Goal: Task Accomplishment & Management: Manage account settings

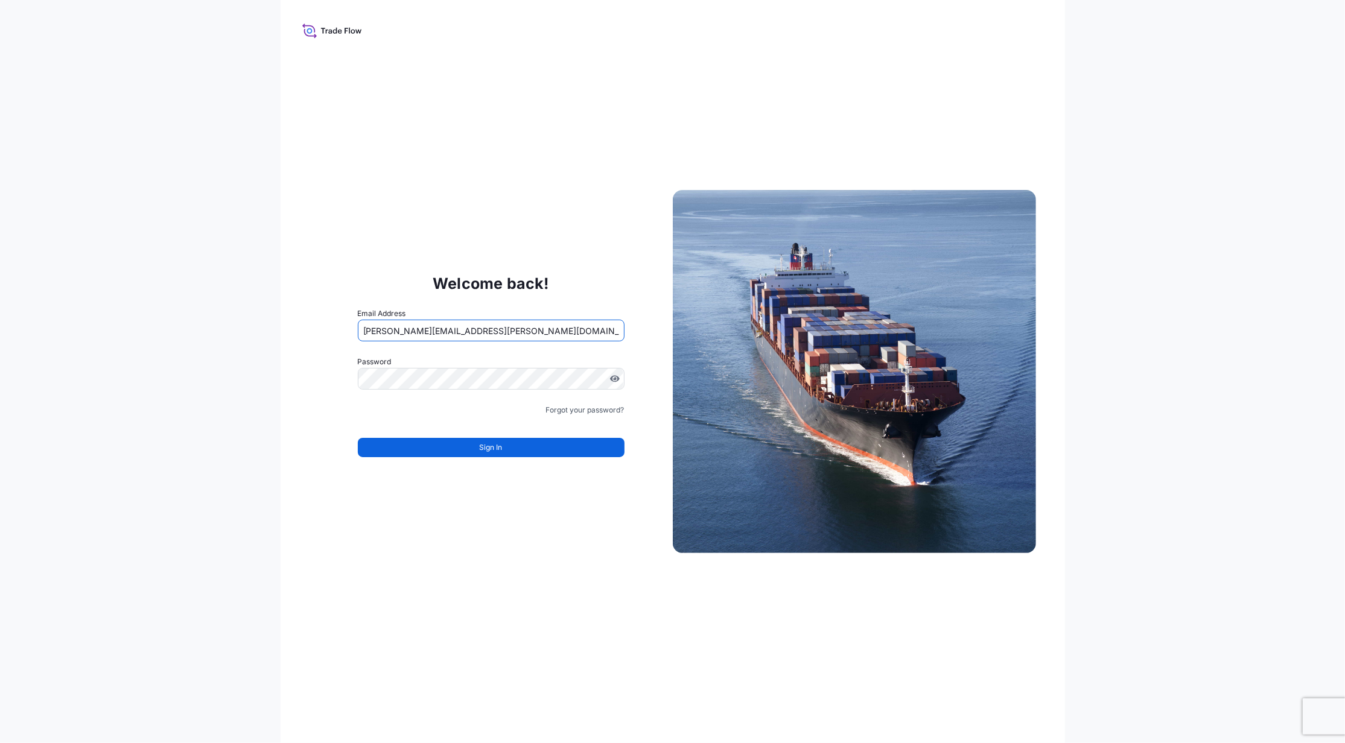
click at [422, 326] on input "[PERSON_NAME][EMAIL_ADDRESS][PERSON_NAME][DOMAIN_NAME]" at bounding box center [491, 331] width 267 height 22
click at [428, 325] on input "[PERSON_NAME][EMAIL_ADDRESS][PERSON_NAME][DOMAIN_NAME]" at bounding box center [491, 331] width 267 height 22
type input "[PERSON_NAME][EMAIL_ADDRESS][PERSON_NAME][DOMAIN_NAME]"
click at [375, 454] on button "Sign In" at bounding box center [491, 447] width 267 height 19
click at [587, 406] on link "Forgot your password?" at bounding box center [585, 410] width 78 height 12
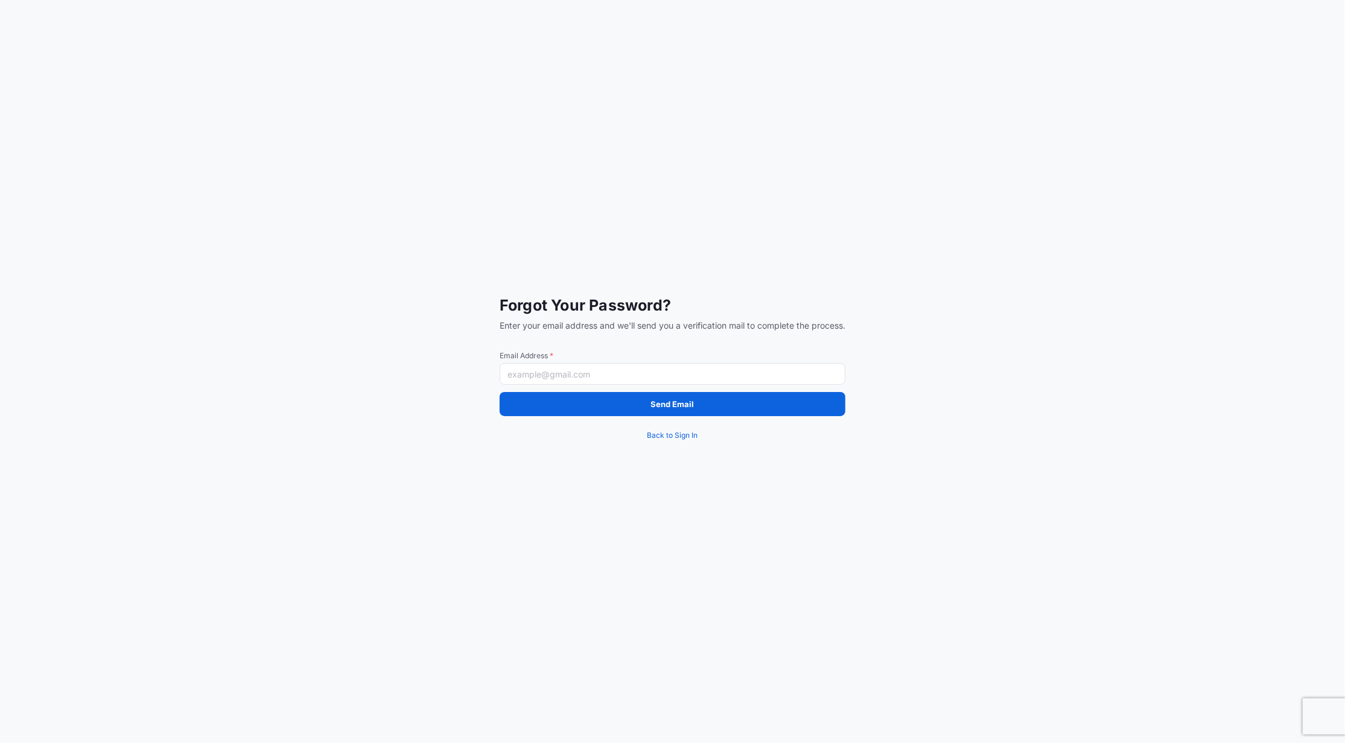
click at [578, 381] on input "Email Address *" at bounding box center [672, 374] width 346 height 22
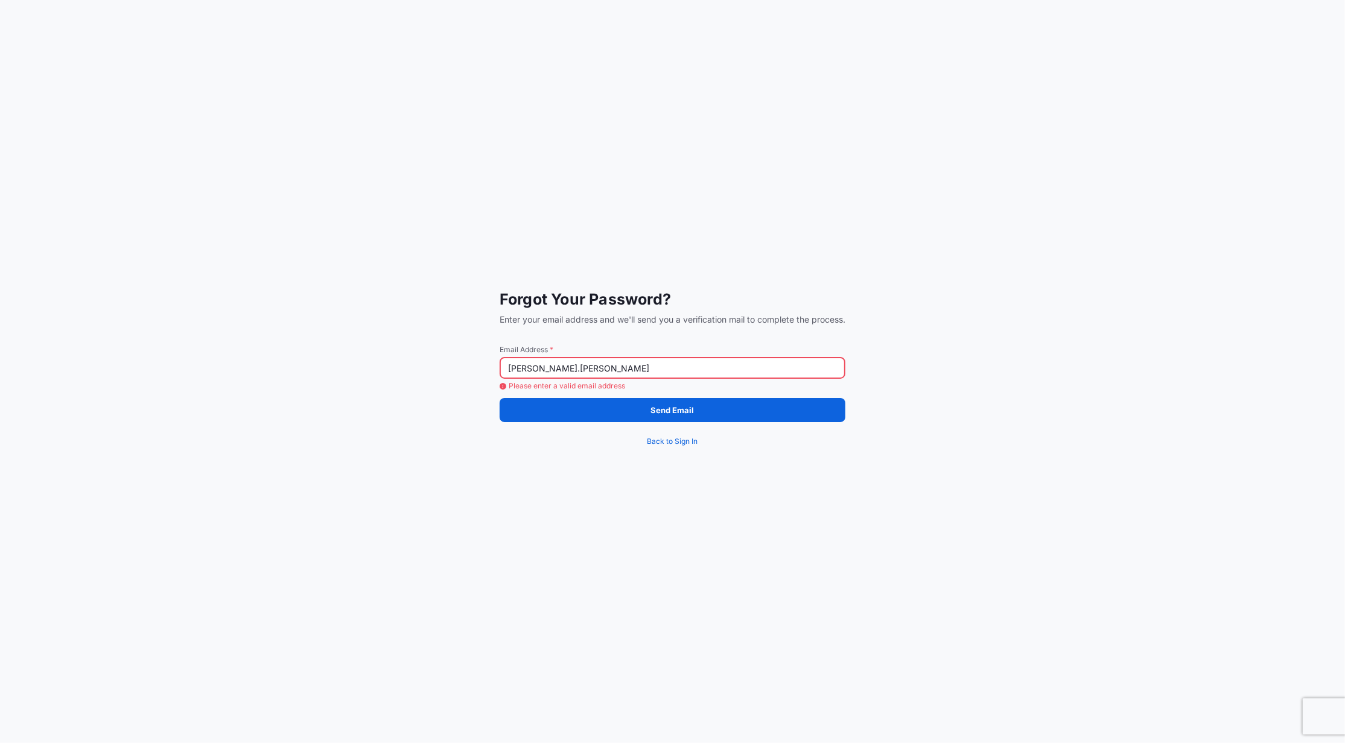
type input "[PERSON_NAME].[PERSON_NAME]"
